Goal: Use online tool/utility

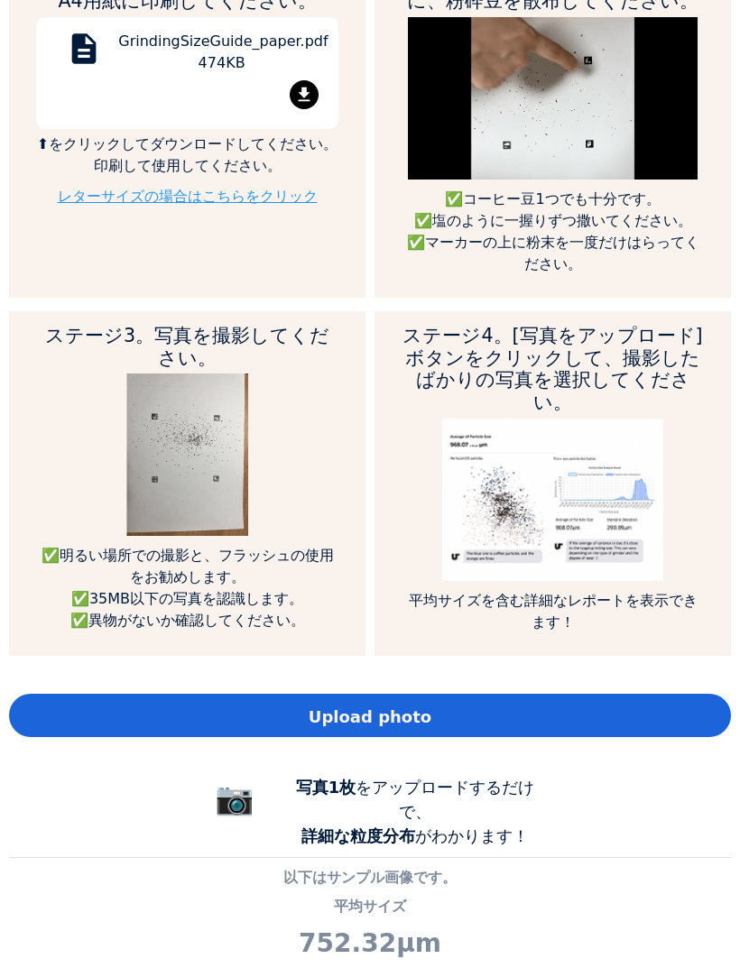
scroll to position [822, 0]
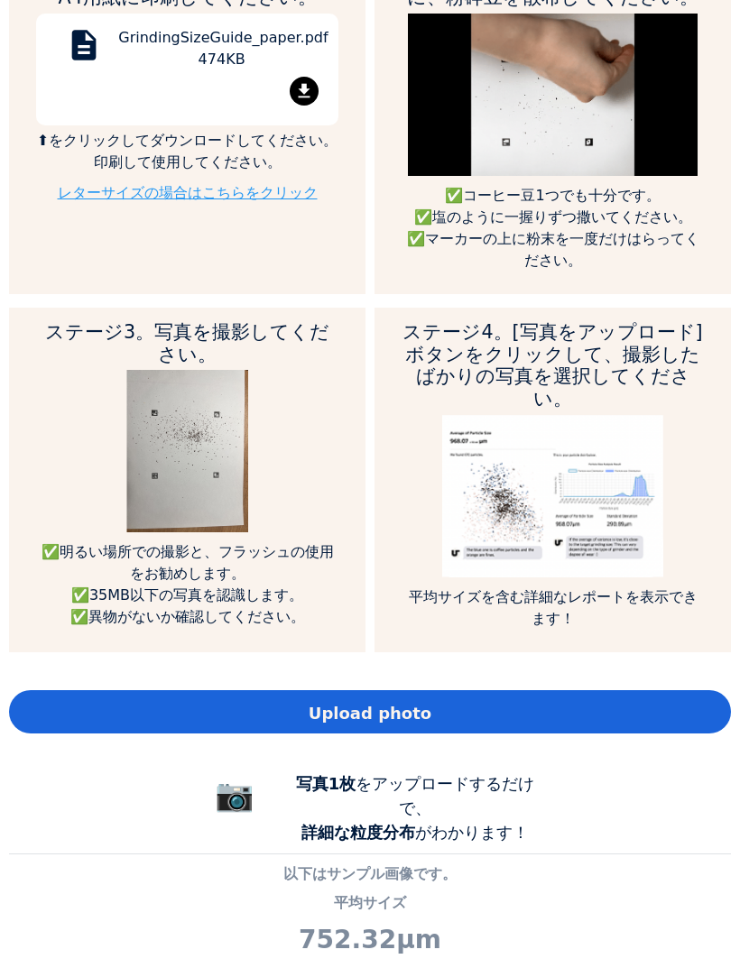
click at [372, 706] on span "Upload photo" at bounding box center [370, 713] width 123 height 24
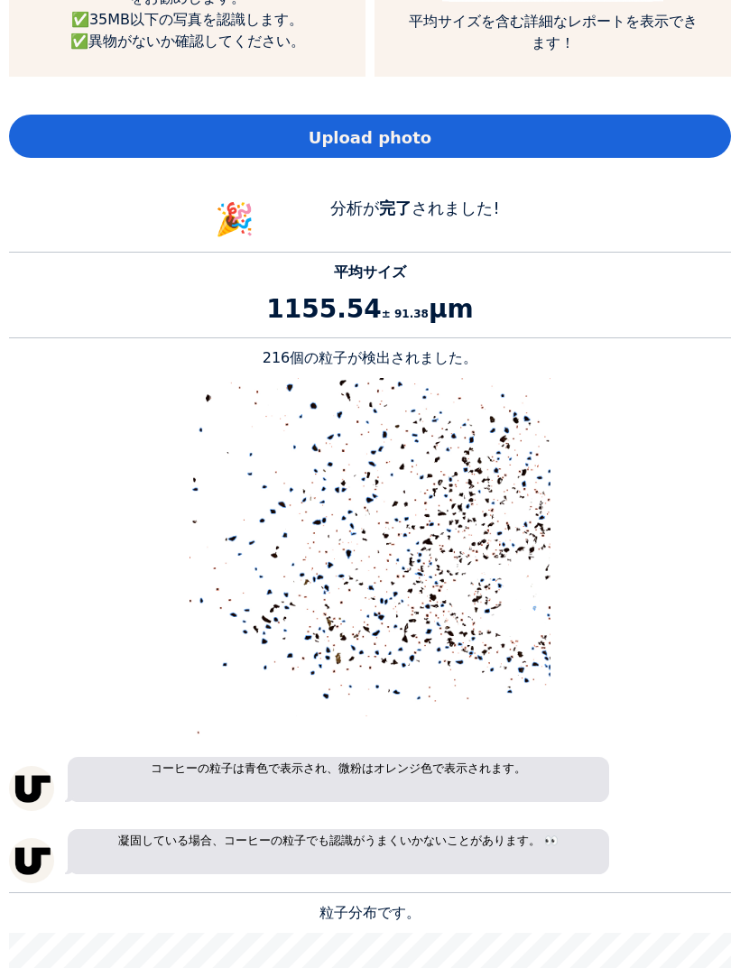
scroll to position [1389, 0]
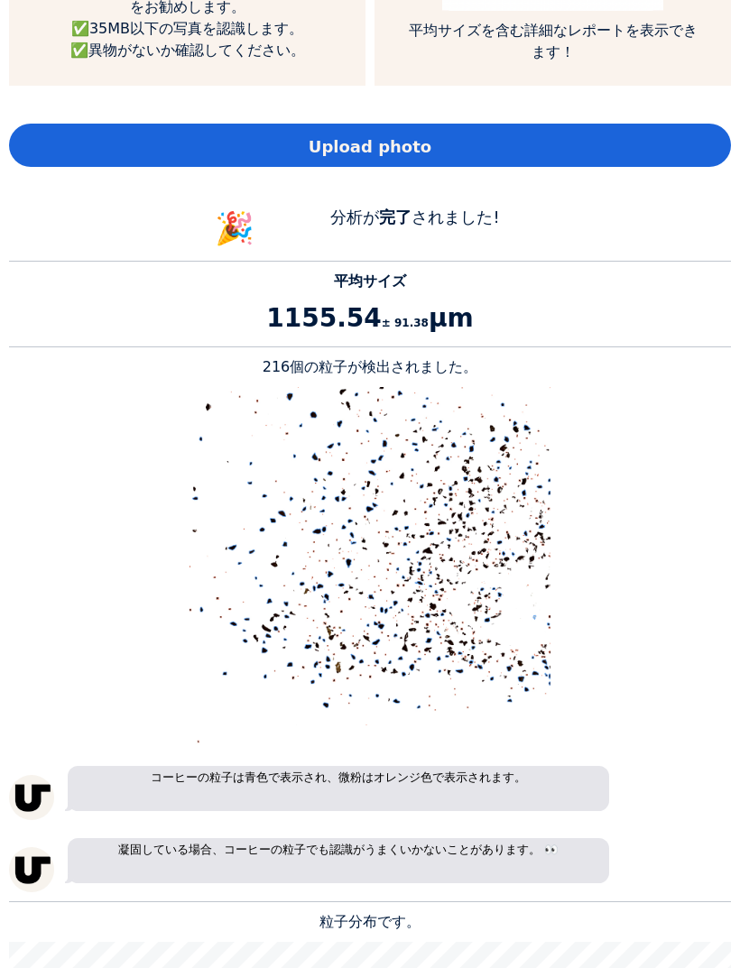
click at [627, 135] on div "Upload photo" at bounding box center [370, 145] width 722 height 43
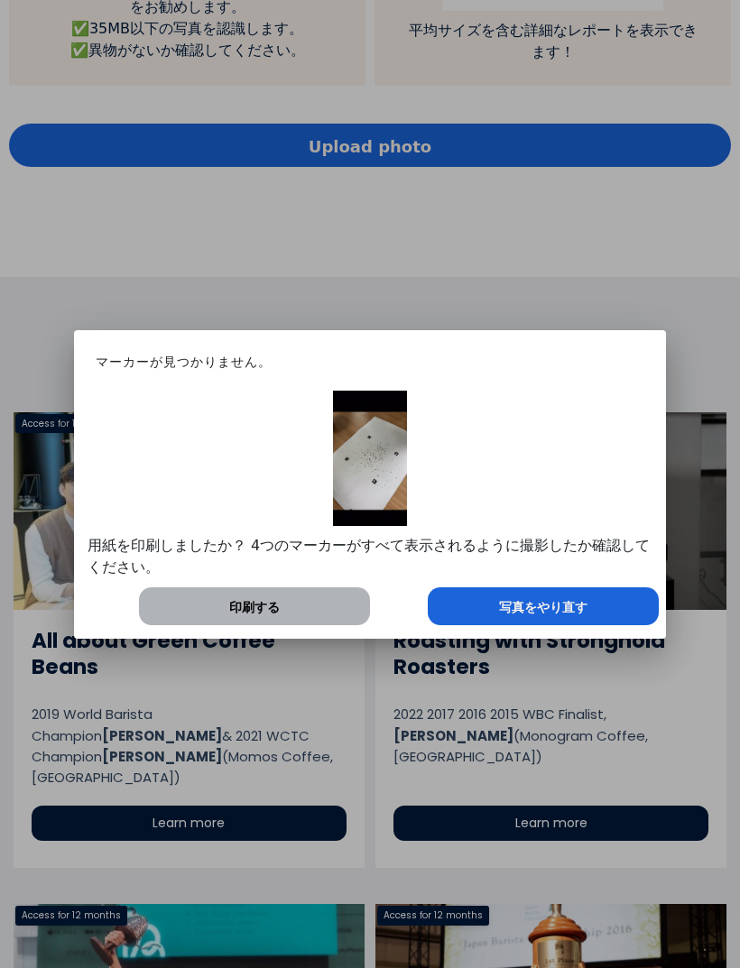
click at [573, 605] on span "写真をやり直す" at bounding box center [543, 607] width 88 height 19
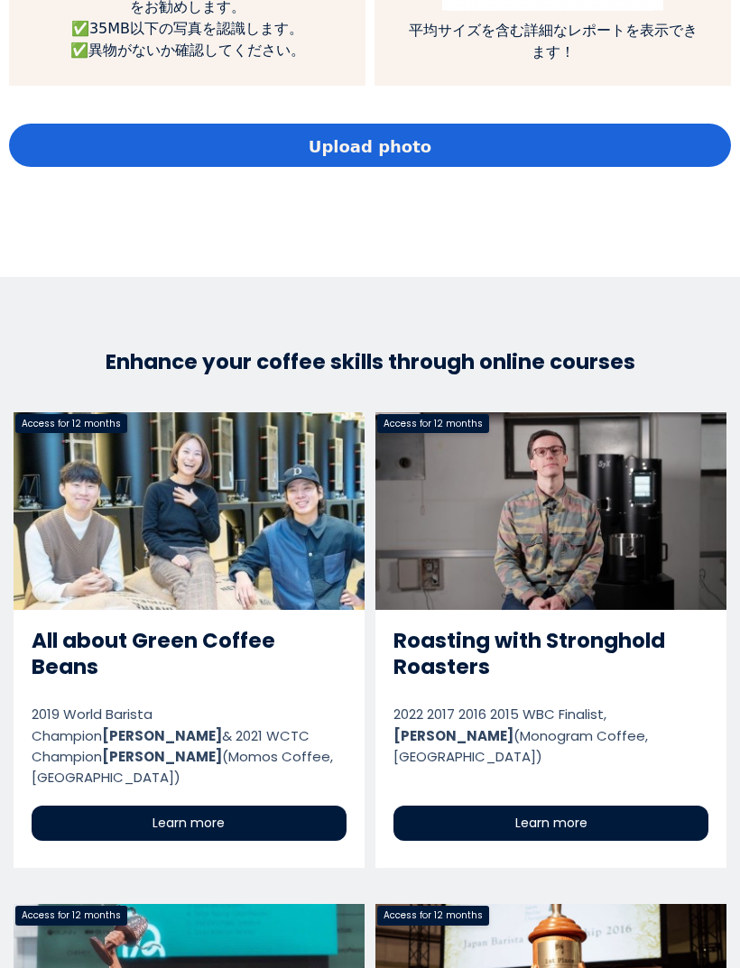
click at [550, 136] on div "Upload photo" at bounding box center [370, 145] width 722 height 43
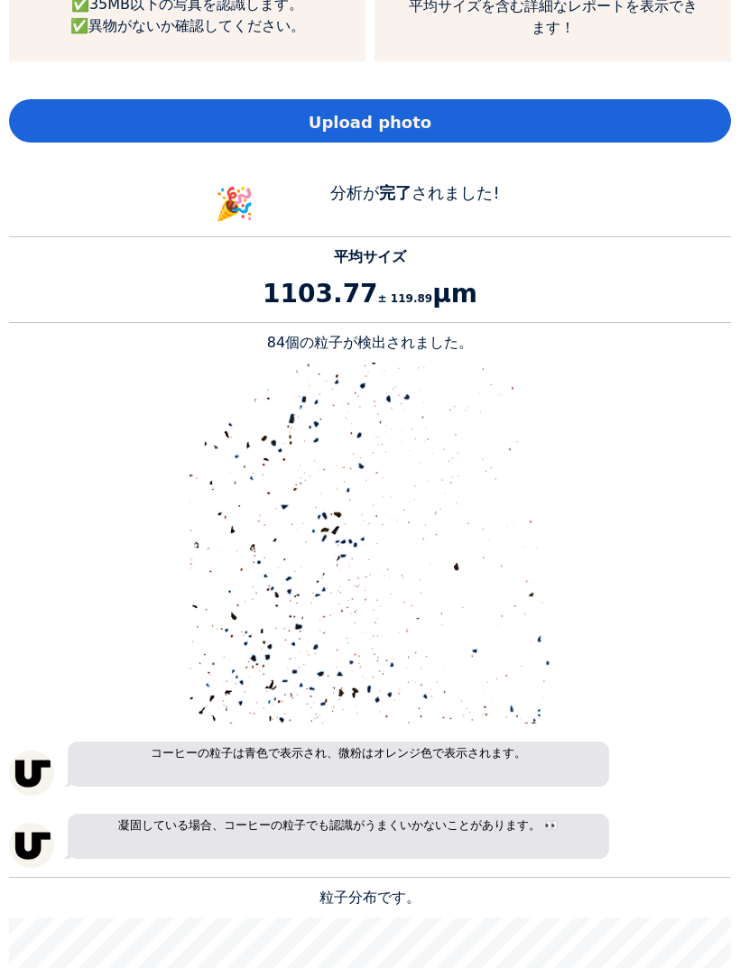
scroll to position [1416, 0]
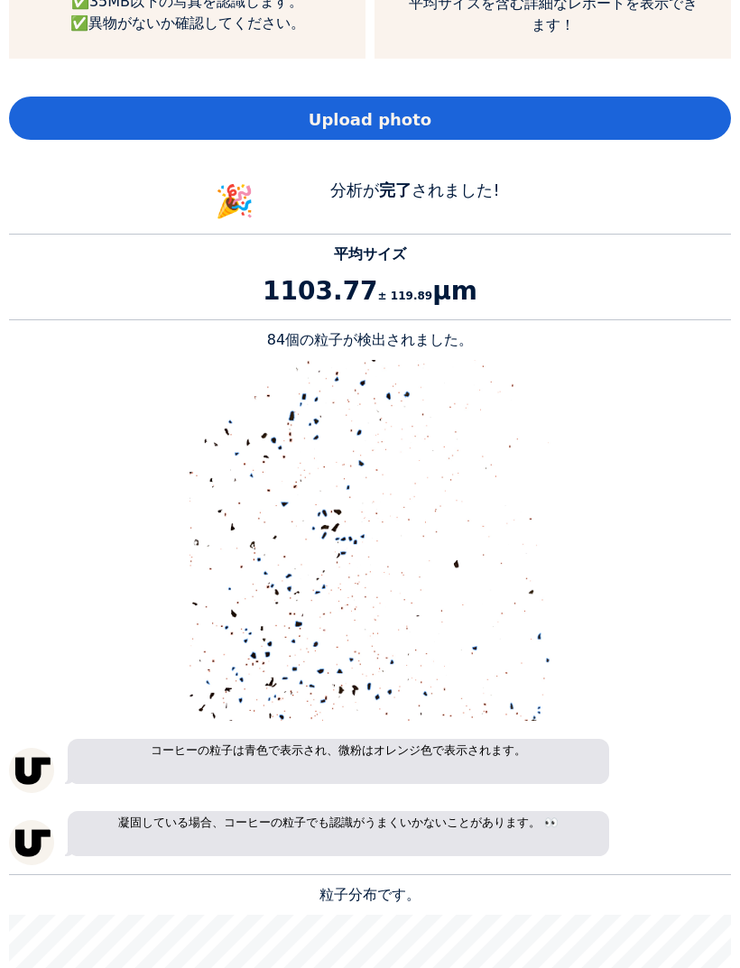
click at [646, 114] on div "Upload photo" at bounding box center [370, 118] width 722 height 43
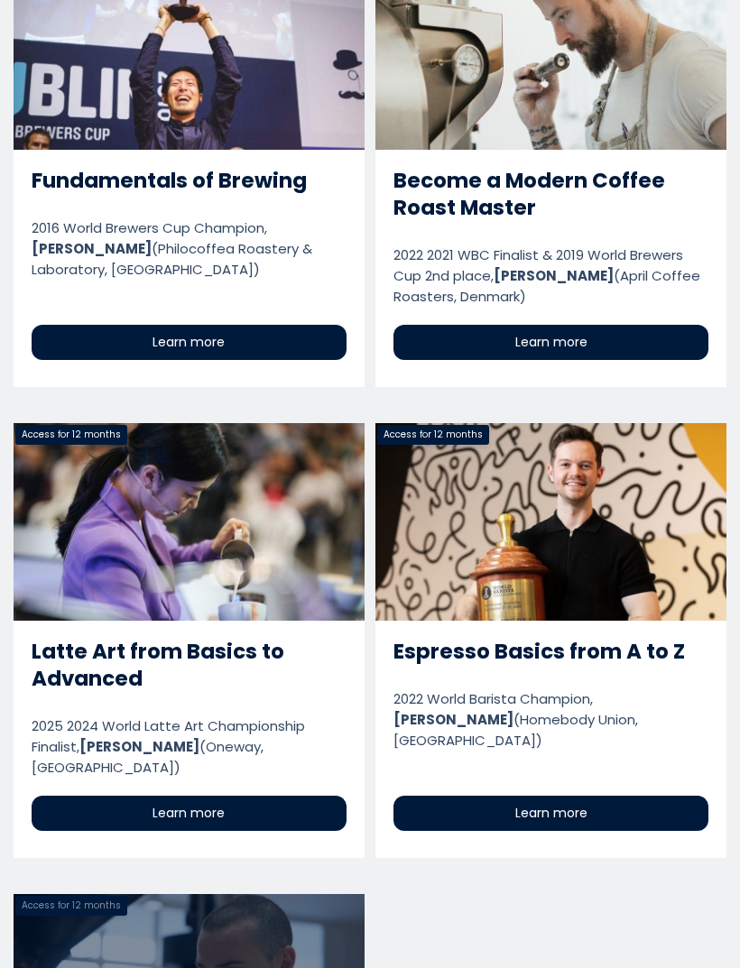
scroll to position [899841, 901541]
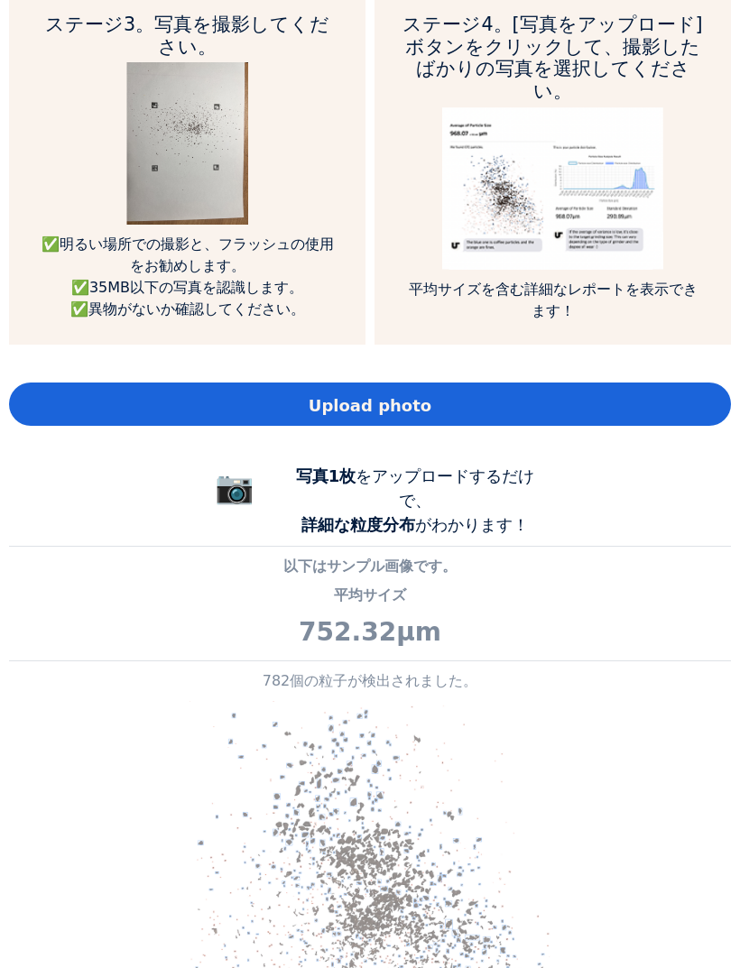
scroll to position [1146, 0]
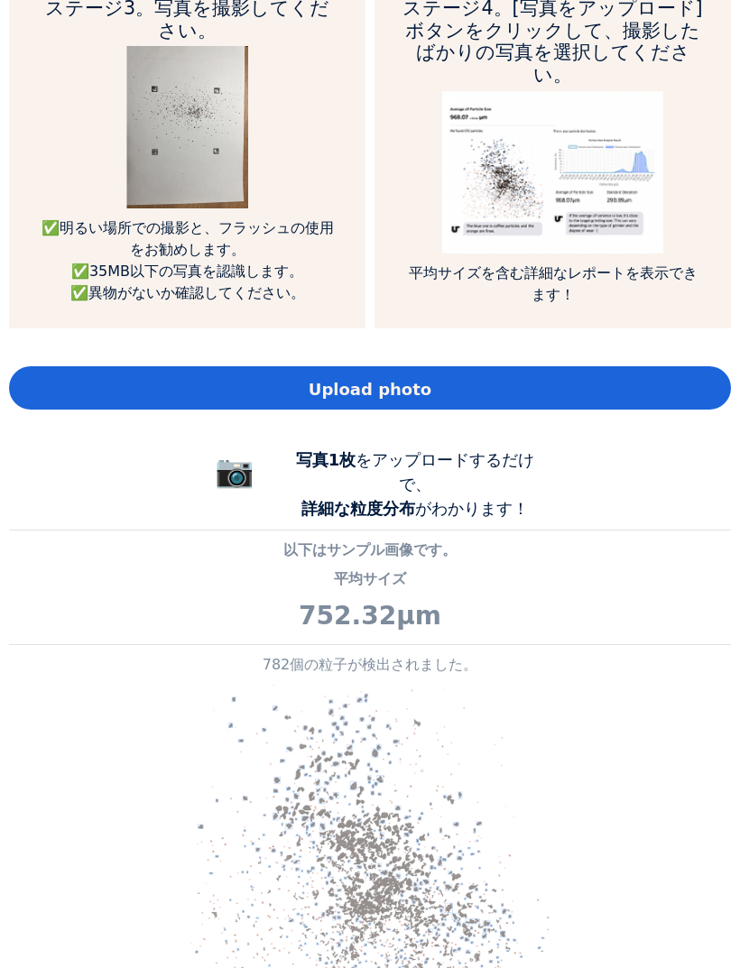
click at [659, 386] on div "Upload photo" at bounding box center [370, 387] width 722 height 43
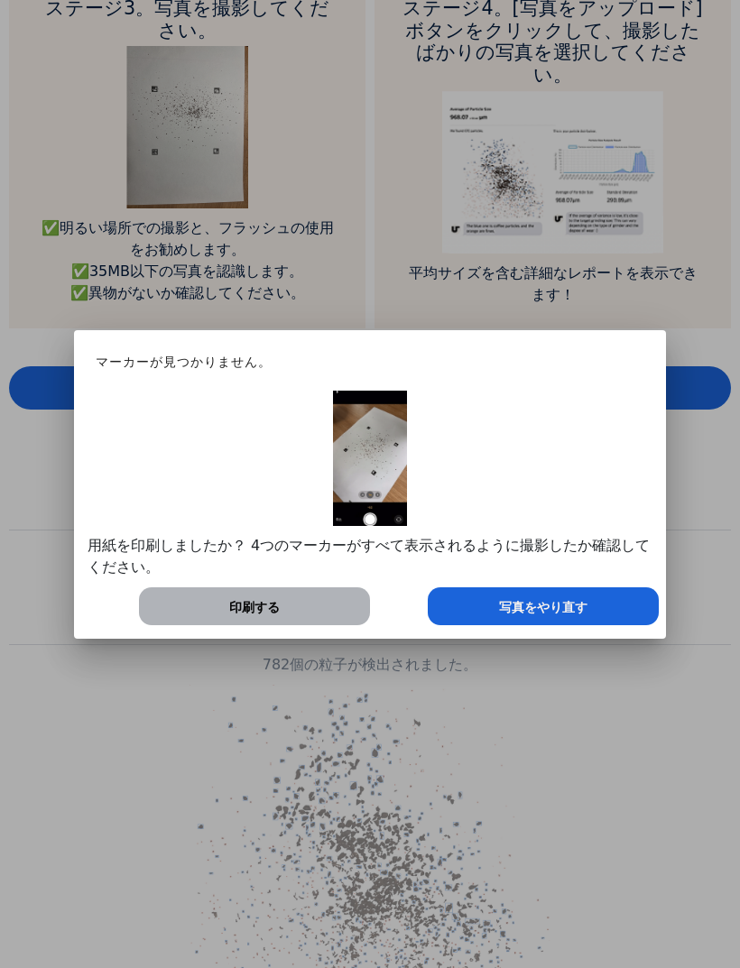
scroll to position [900192, 901541]
click at [586, 605] on div "写真をやり直す" at bounding box center [543, 606] width 231 height 38
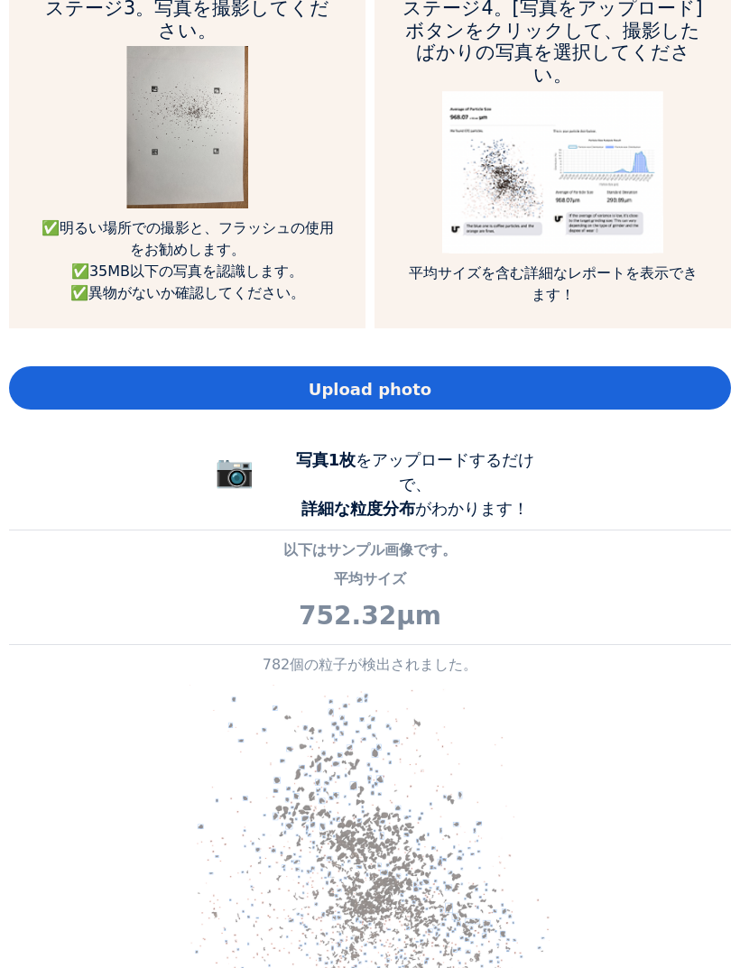
click at [610, 369] on div "Upload photo" at bounding box center [370, 387] width 722 height 43
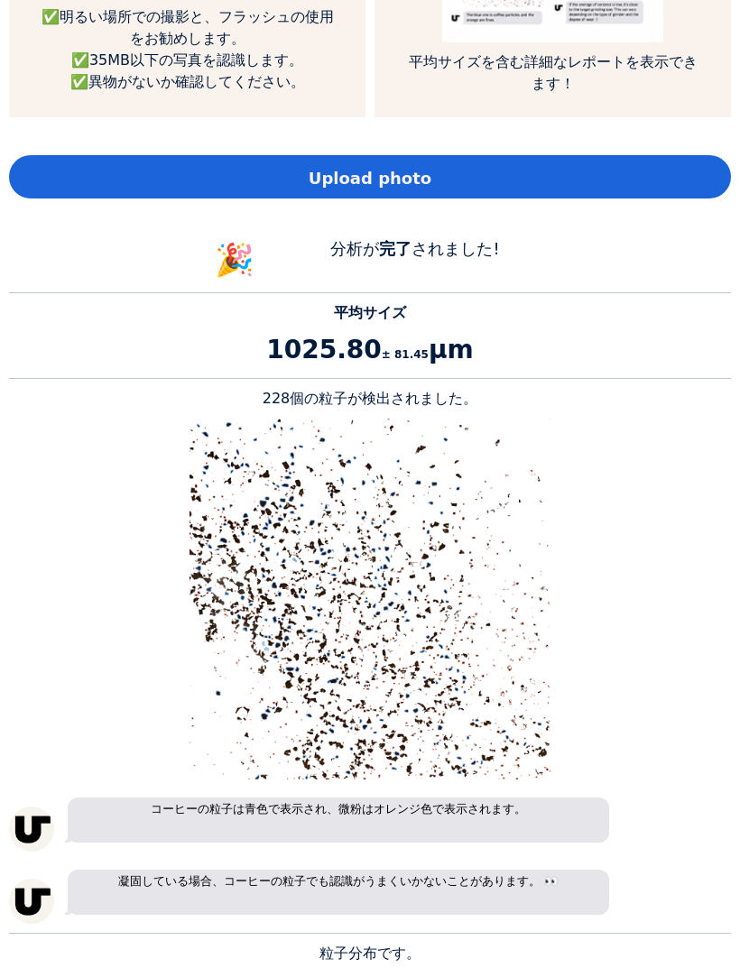
scroll to position [1184, 0]
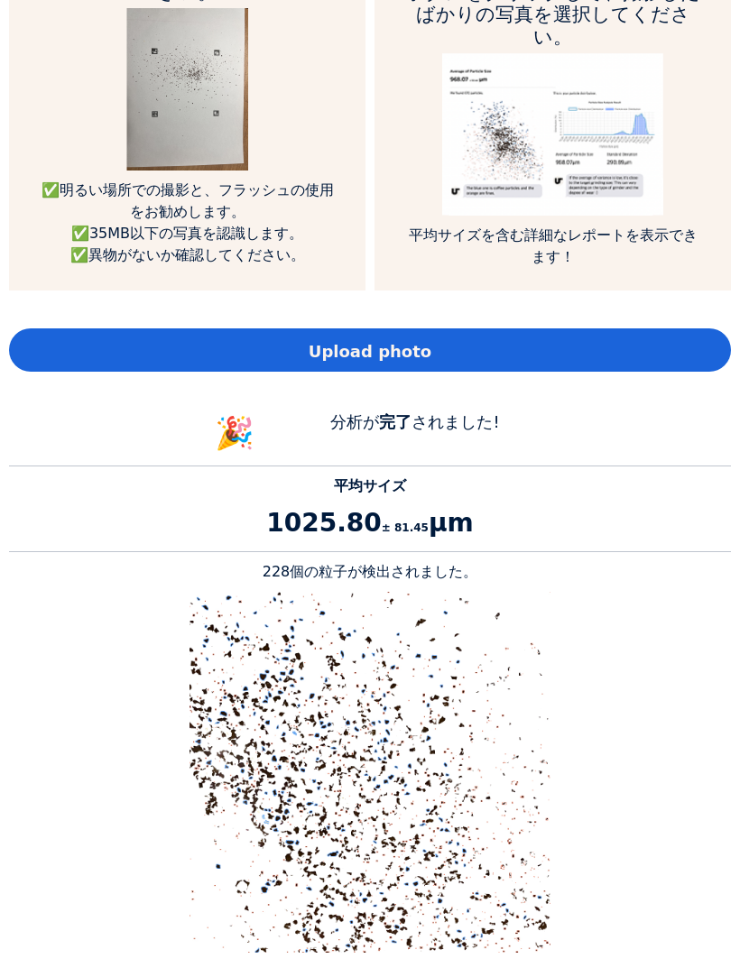
click at [590, 355] on div "Upload photo" at bounding box center [370, 349] width 722 height 43
click at [522, 360] on div "Upload photo" at bounding box center [370, 349] width 722 height 43
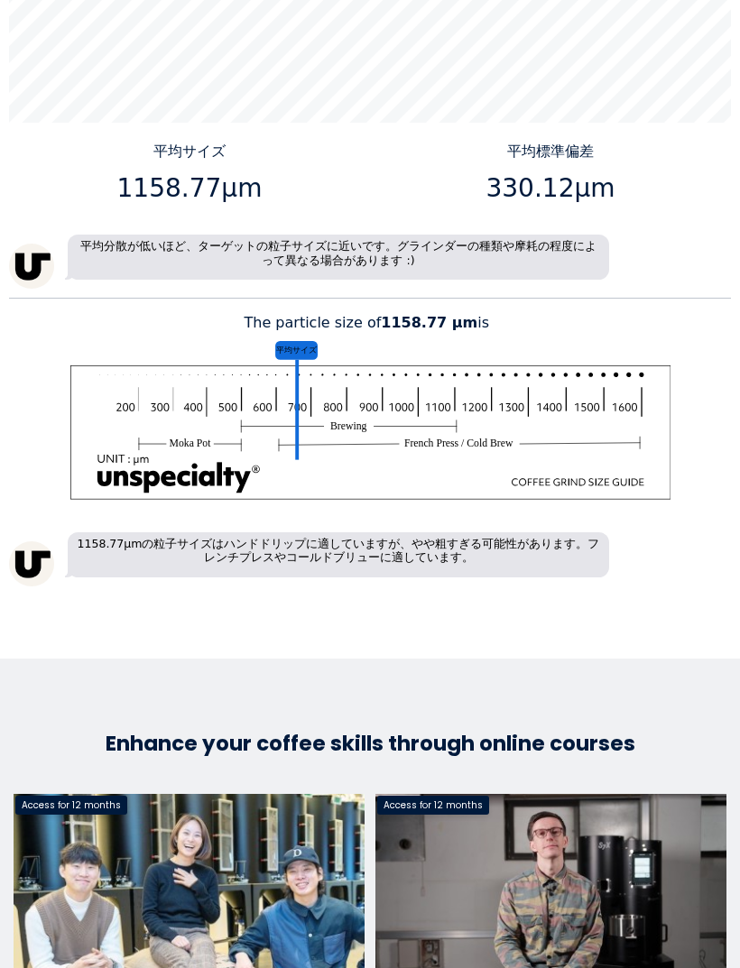
scroll to position [2444, 0]
